Goal: Find specific fact: Find specific fact

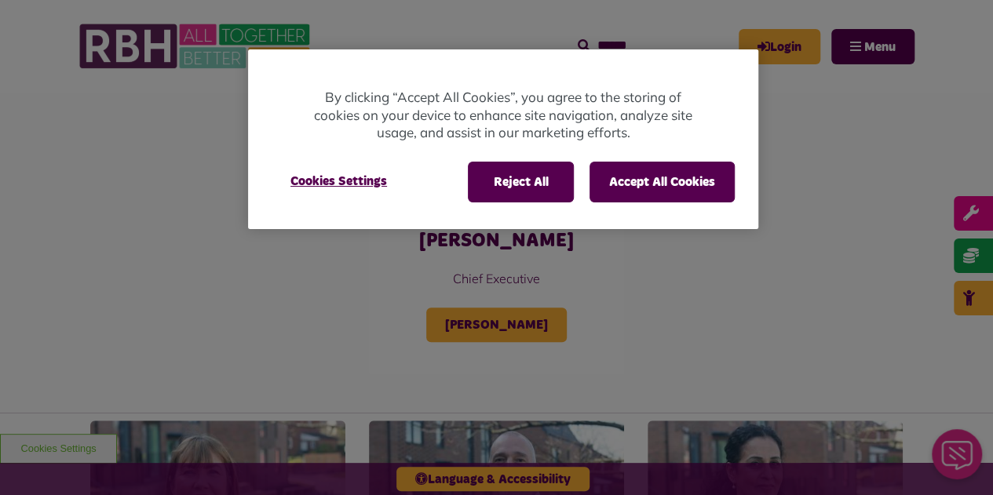
scroll to position [386, 0]
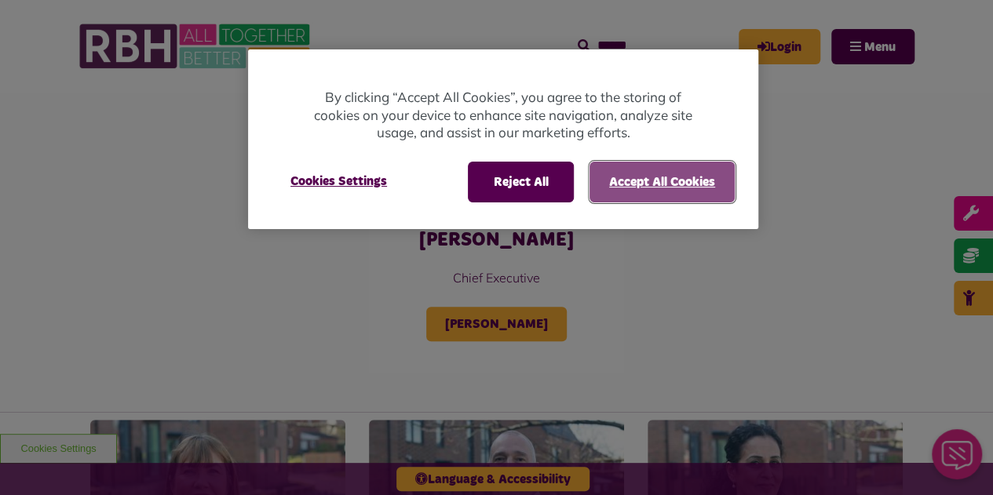
click at [652, 184] on button "Accept All Cookies" at bounding box center [661, 182] width 145 height 41
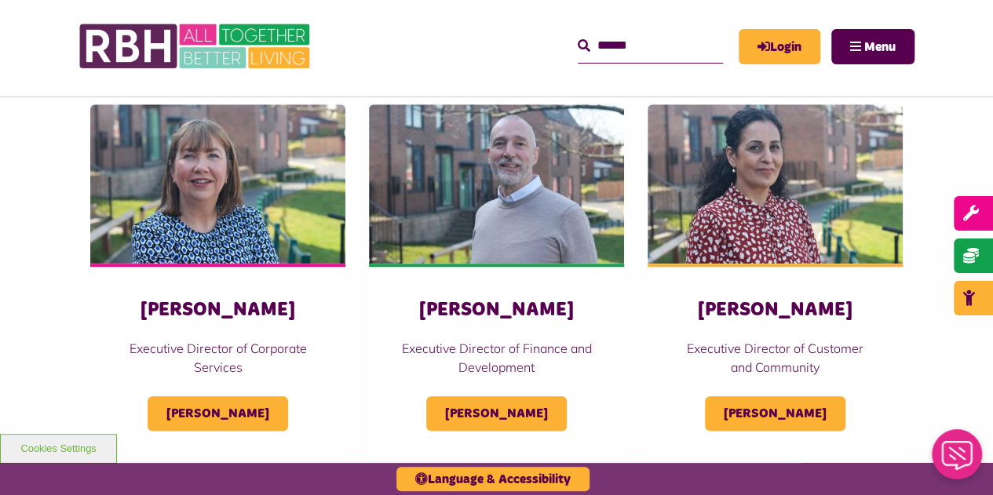
scroll to position [742, 0]
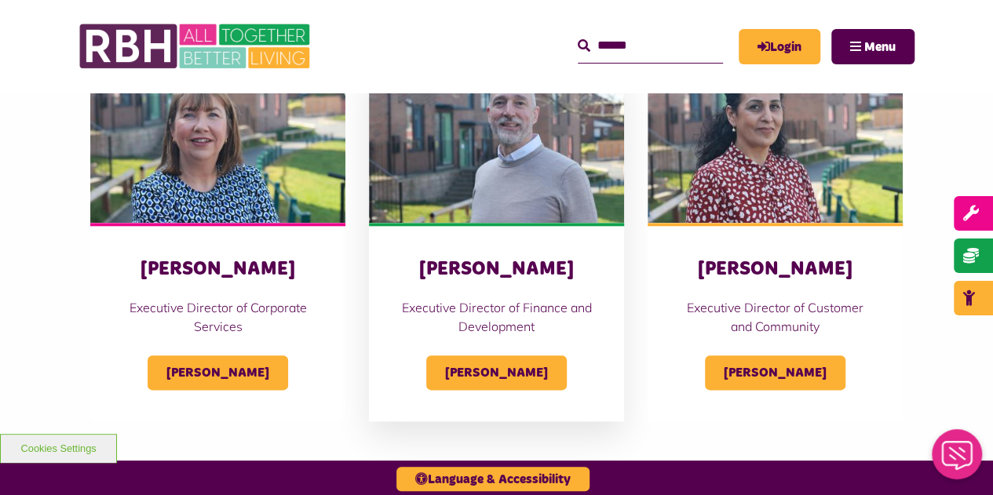
click at [483, 272] on h3 "[PERSON_NAME]" at bounding box center [496, 269] width 192 height 24
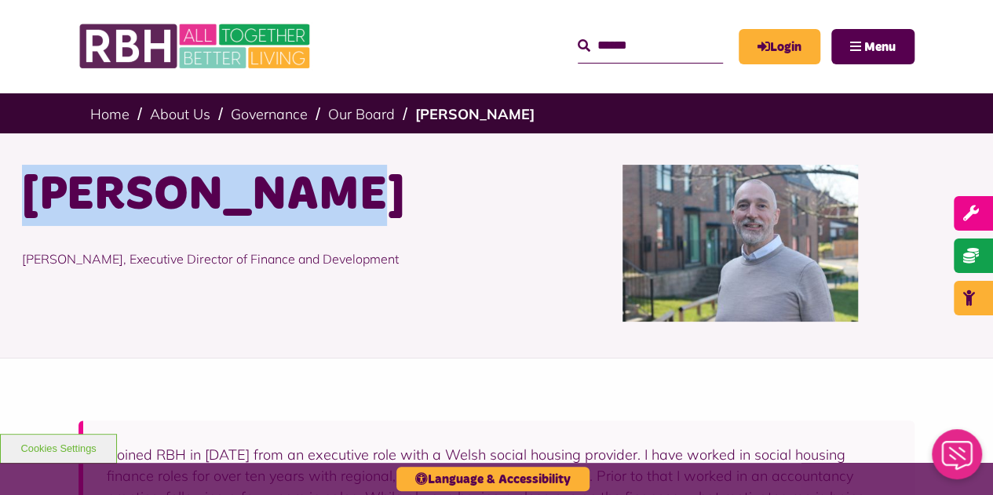
drag, startPoint x: 13, startPoint y: 205, endPoint x: 294, endPoint y: 202, distance: 281.8
click at [294, 202] on div "[PERSON_NAME] [PERSON_NAME], Executive Director of Finance and Development" at bounding box center [253, 243] width 487 height 157
copy h1 "[PERSON_NAME]"
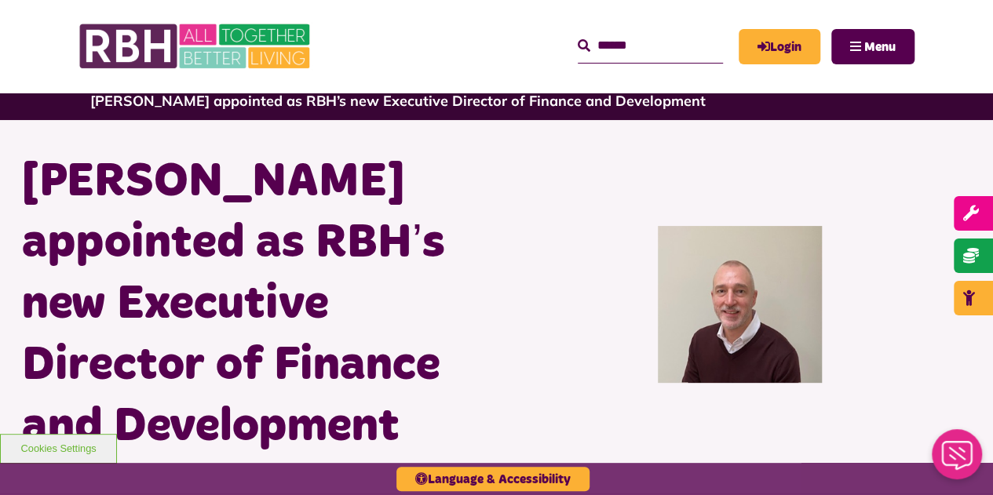
scroll to position [34, 0]
